Goal: Task Accomplishment & Management: Use online tool/utility

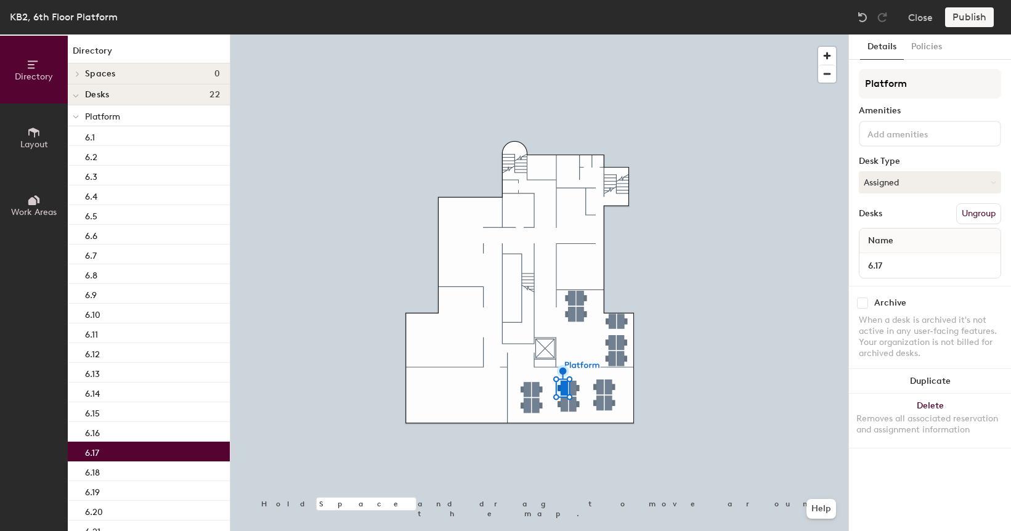
click at [533, 34] on div at bounding box center [539, 34] width 618 height 0
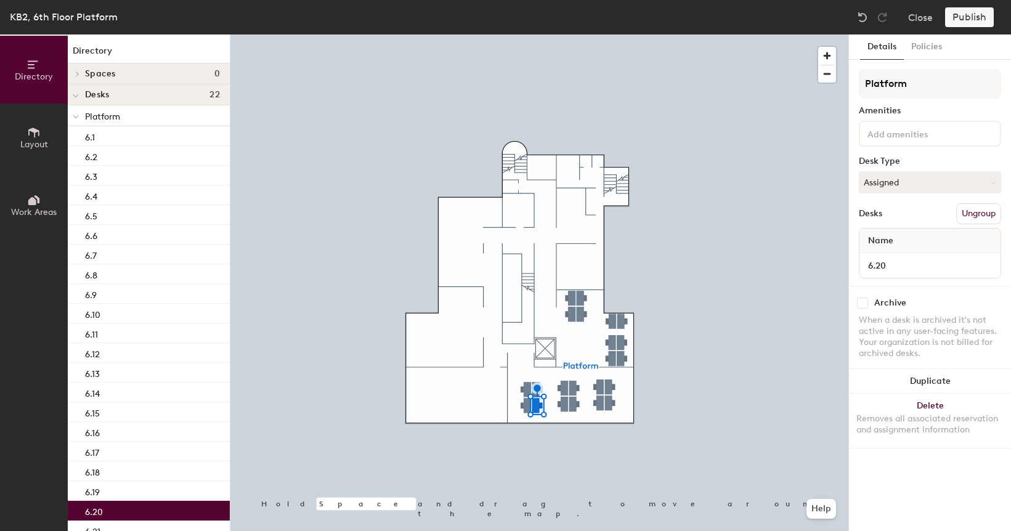
click at [523, 34] on div at bounding box center [539, 34] width 618 height 0
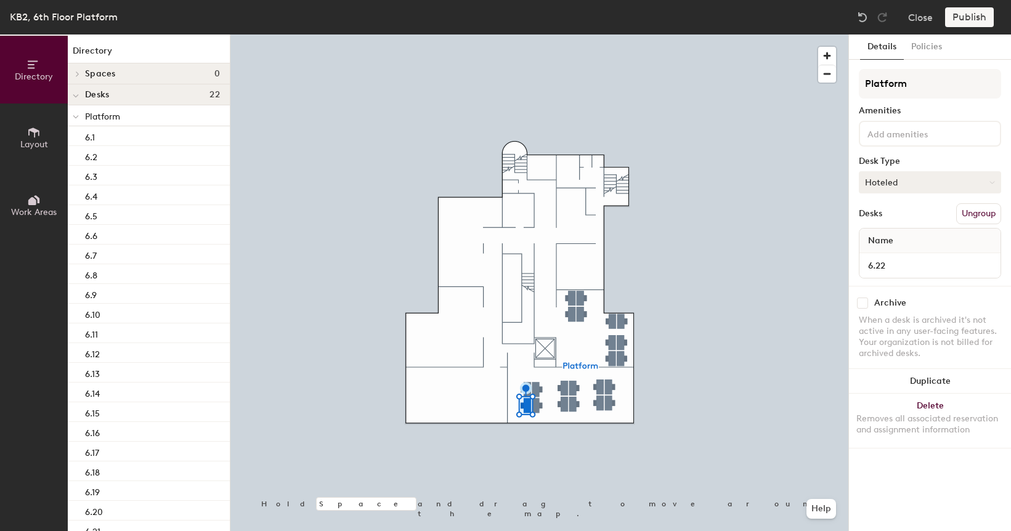
click at [903, 179] on button "Hoteled" at bounding box center [930, 182] width 142 height 22
click at [912, 220] on div "Assigned" at bounding box center [920, 220] width 123 height 18
click at [974, 16] on button "Publish" at bounding box center [969, 17] width 49 height 20
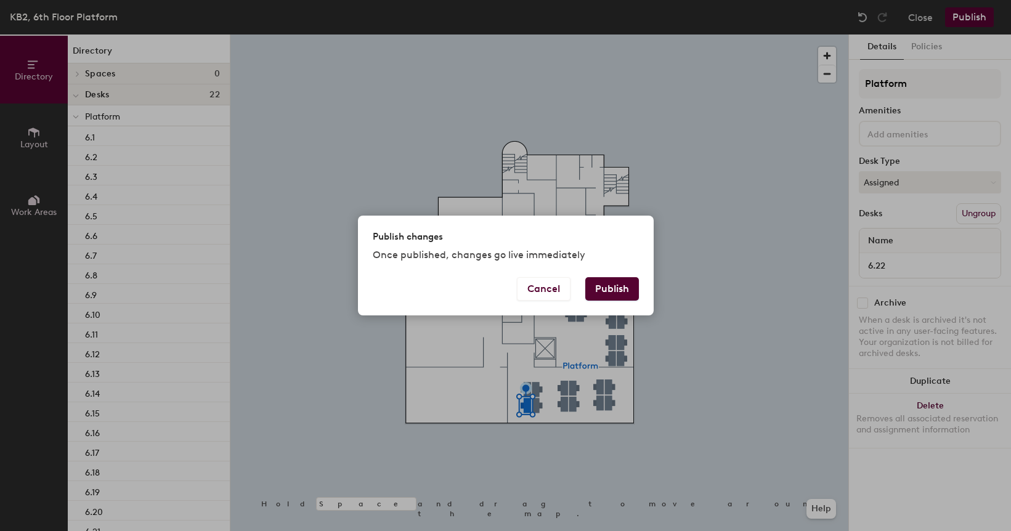
click at [620, 283] on button "Publish" at bounding box center [612, 288] width 54 height 23
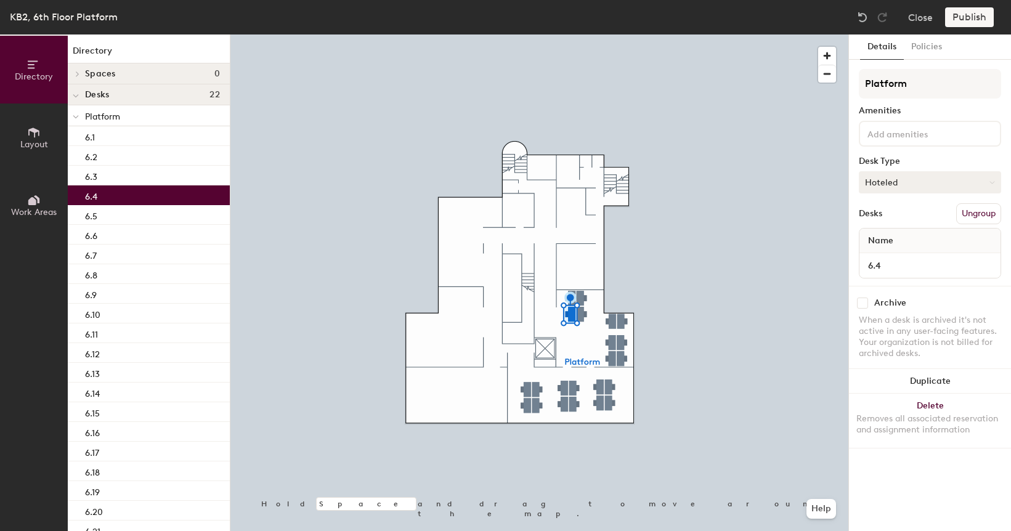
click at [904, 182] on button "Hoteled" at bounding box center [930, 182] width 142 height 22
click at [908, 225] on div "Assigned" at bounding box center [920, 220] width 123 height 18
click at [979, 18] on button "Publish" at bounding box center [969, 17] width 49 height 20
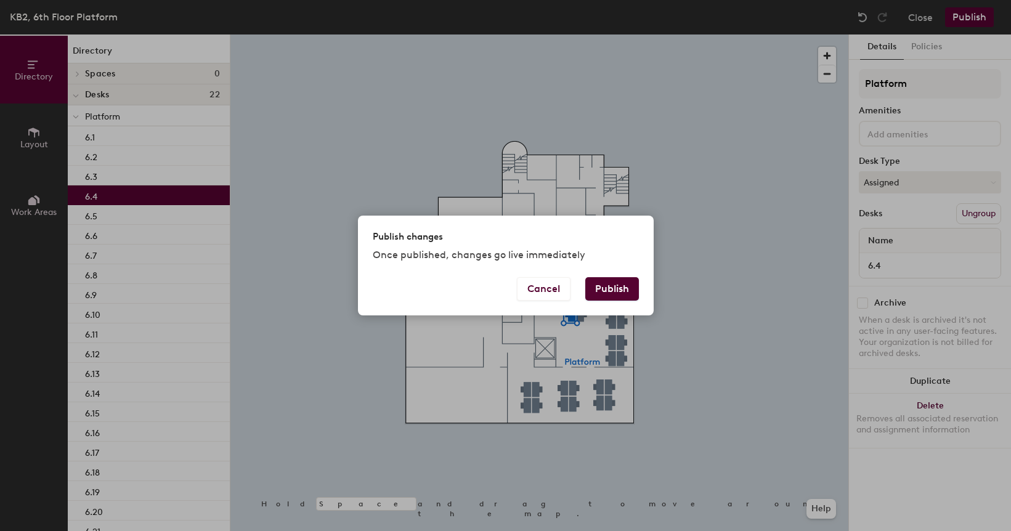
click at [621, 289] on button "Publish" at bounding box center [612, 288] width 54 height 23
